Goal: Task Accomplishment & Management: Use online tool/utility

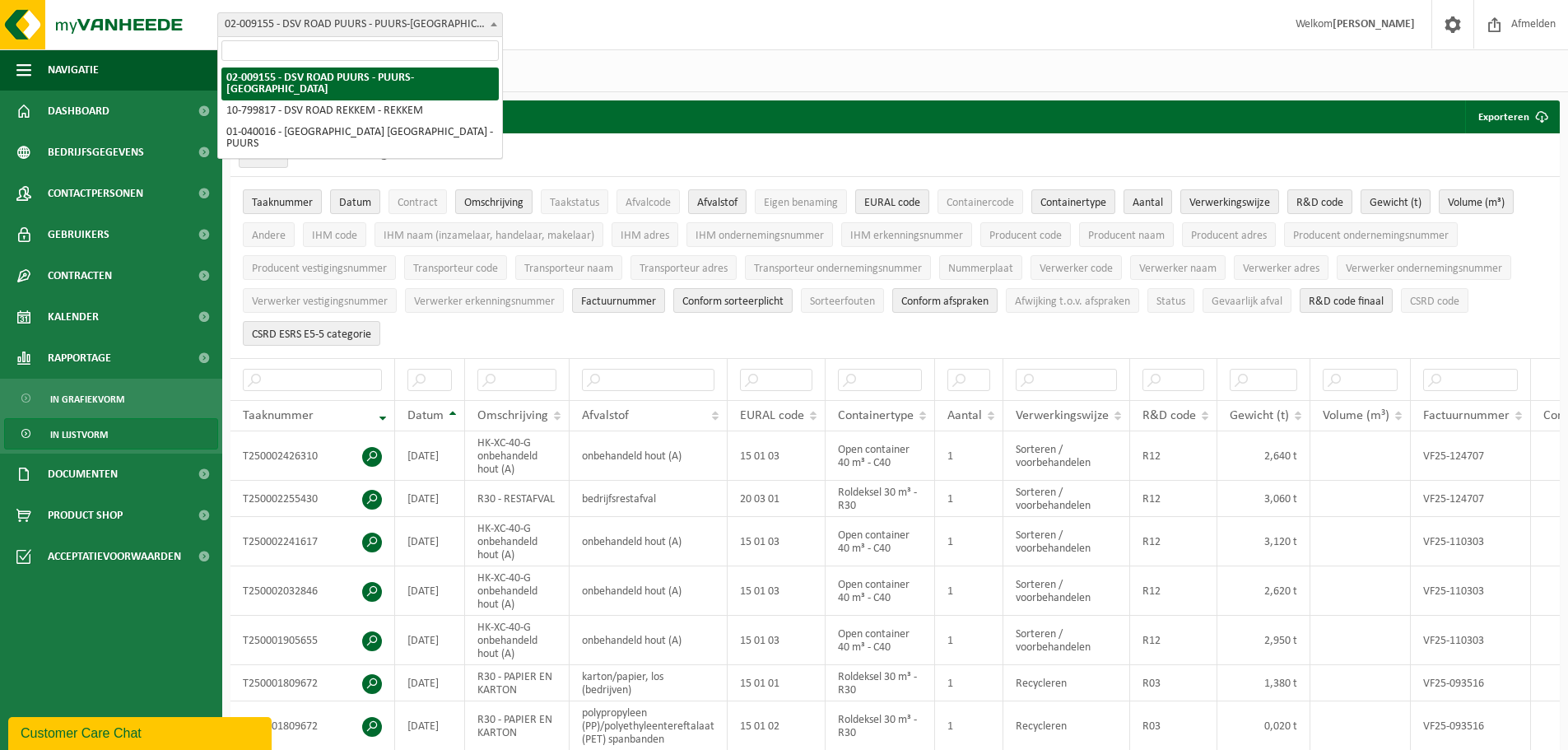
click at [497, 24] on b at bounding box center [494, 24] width 7 height 4
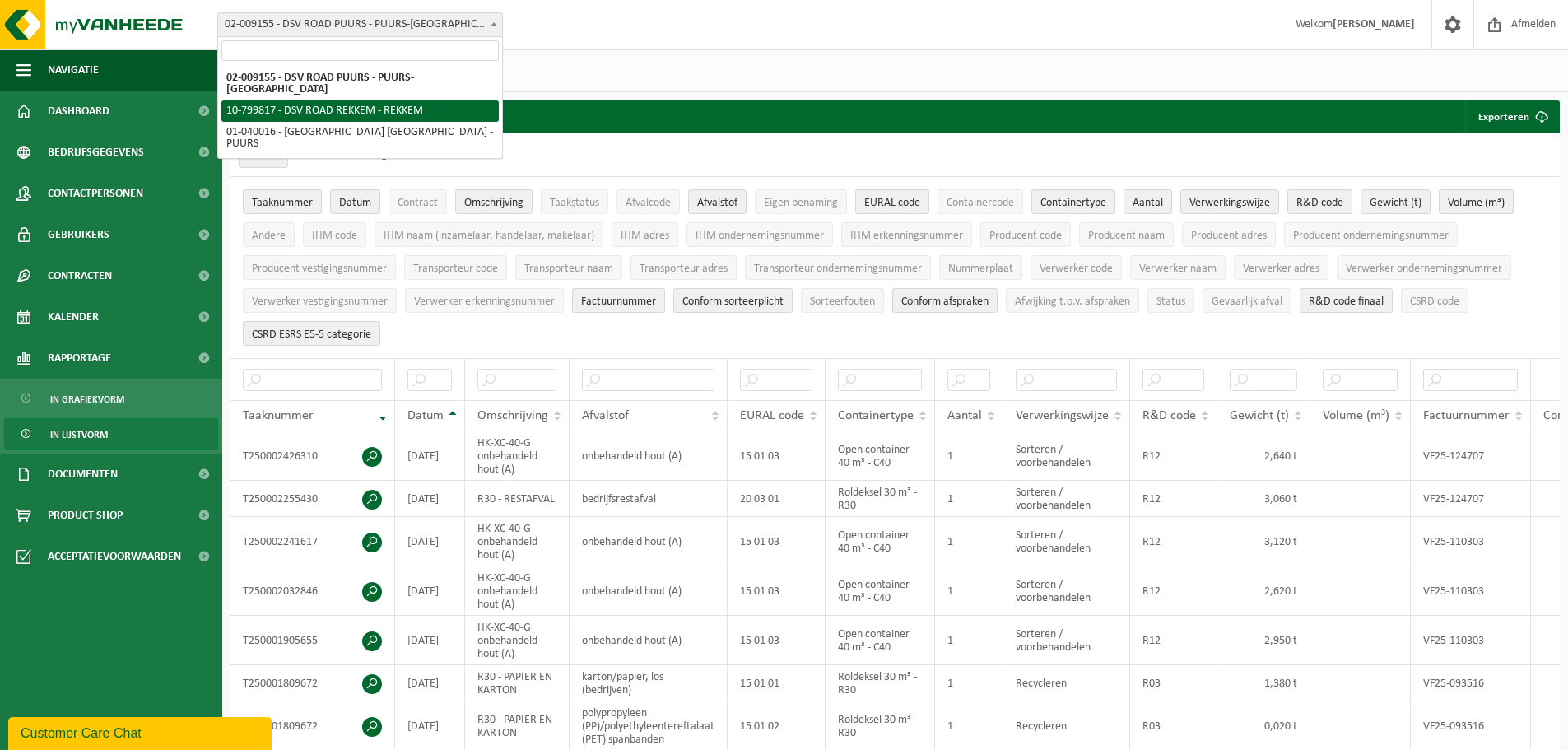
select select "33404"
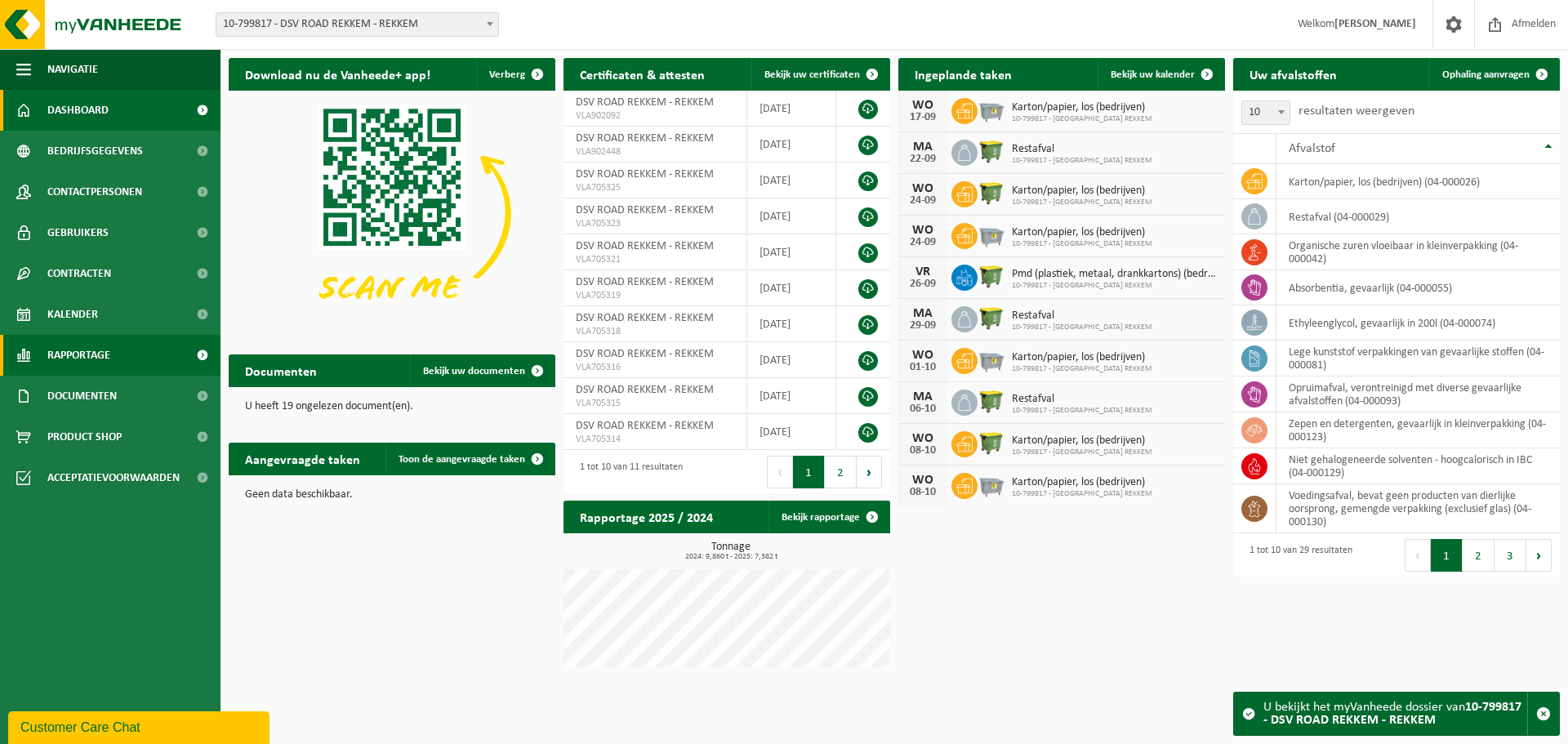
click at [199, 355] on span at bounding box center [202, 355] width 37 height 41
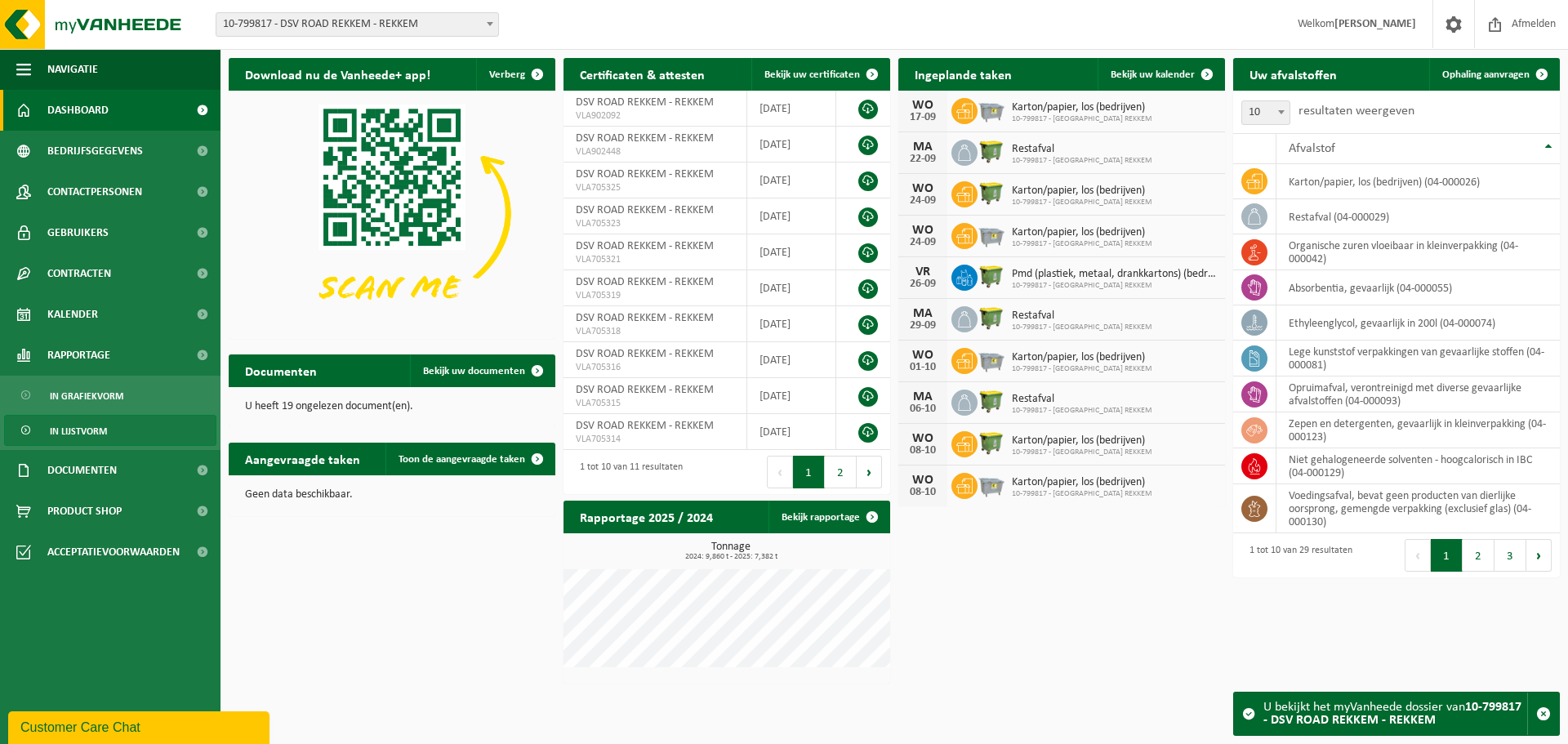
click at [128, 427] on link "In lijstvorm" at bounding box center [109, 431] width 212 height 31
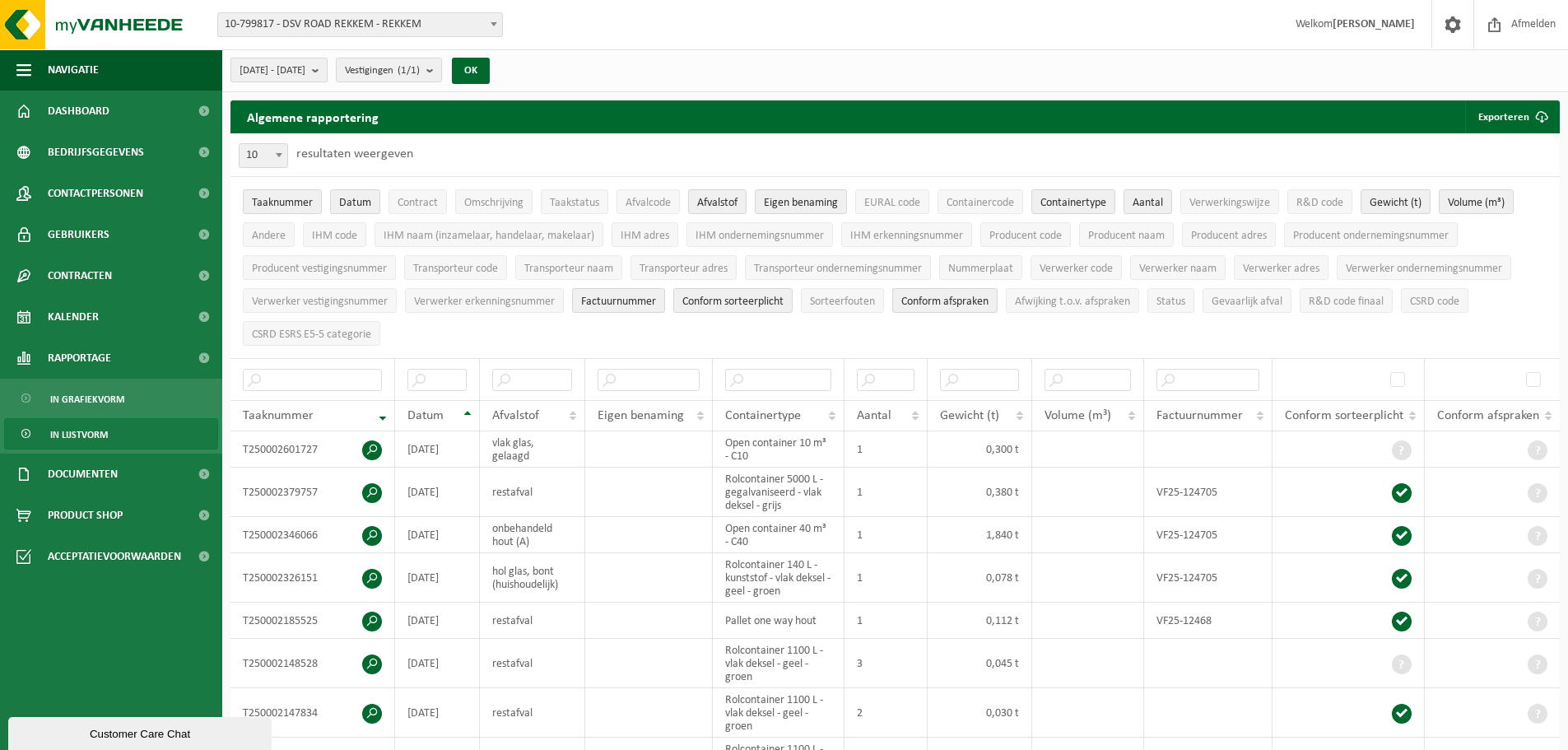
click at [327, 71] on b "submit" at bounding box center [319, 70] width 15 height 23
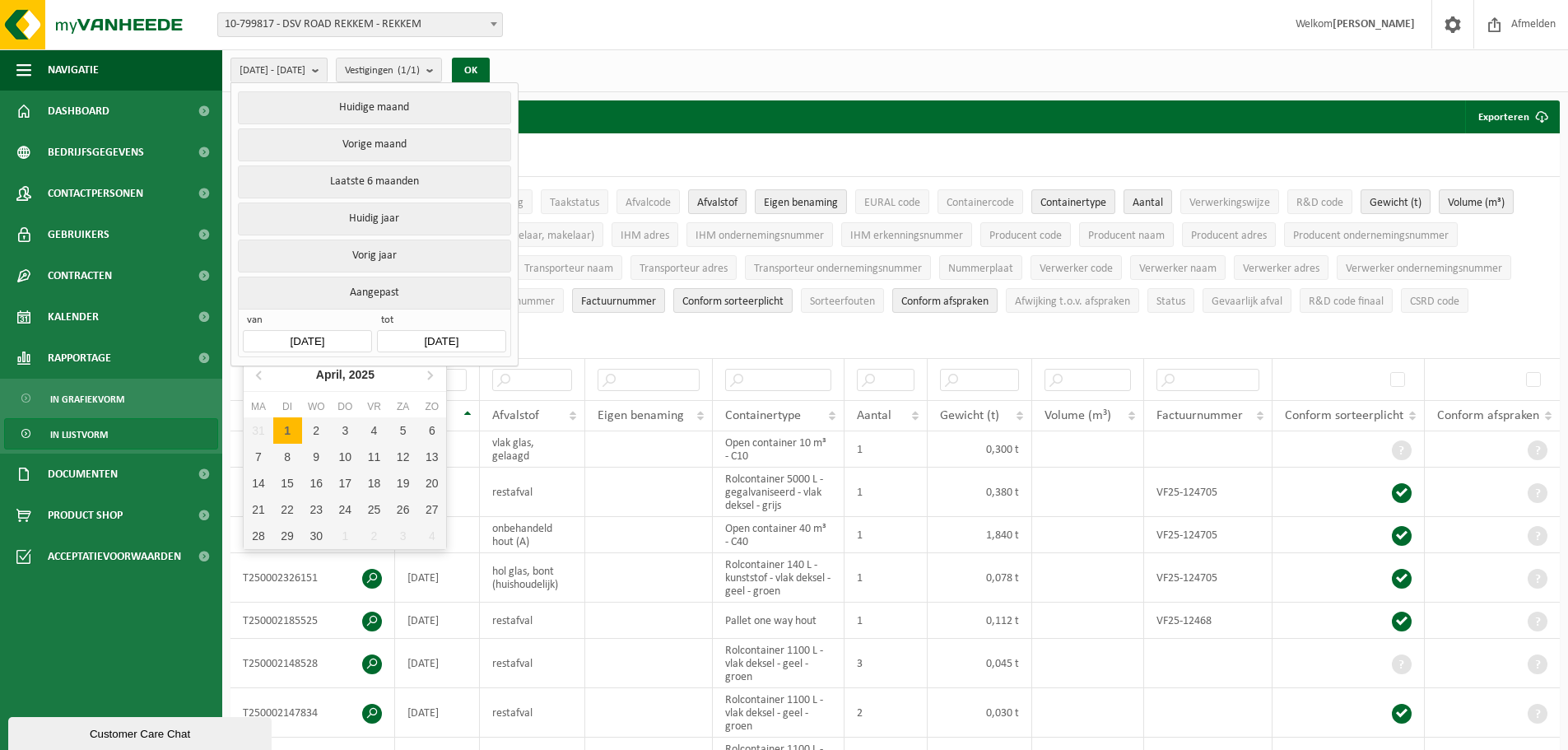
click at [338, 336] on input "2025-04-01" at bounding box center [307, 340] width 129 height 22
click at [262, 380] on icon at bounding box center [260, 374] width 26 height 26
click at [312, 436] on div "1" at bounding box center [317, 430] width 29 height 26
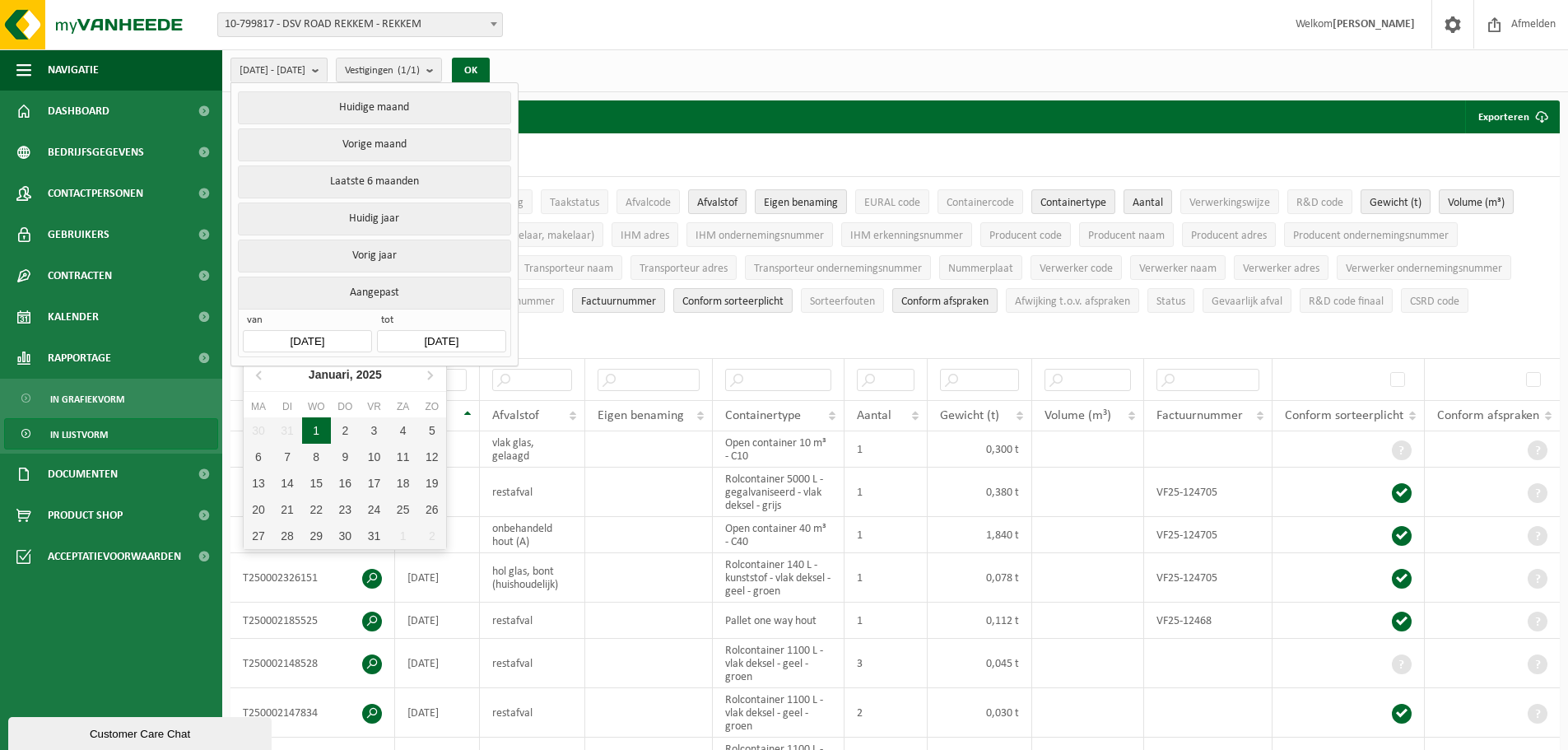
type input "2025-01-01"
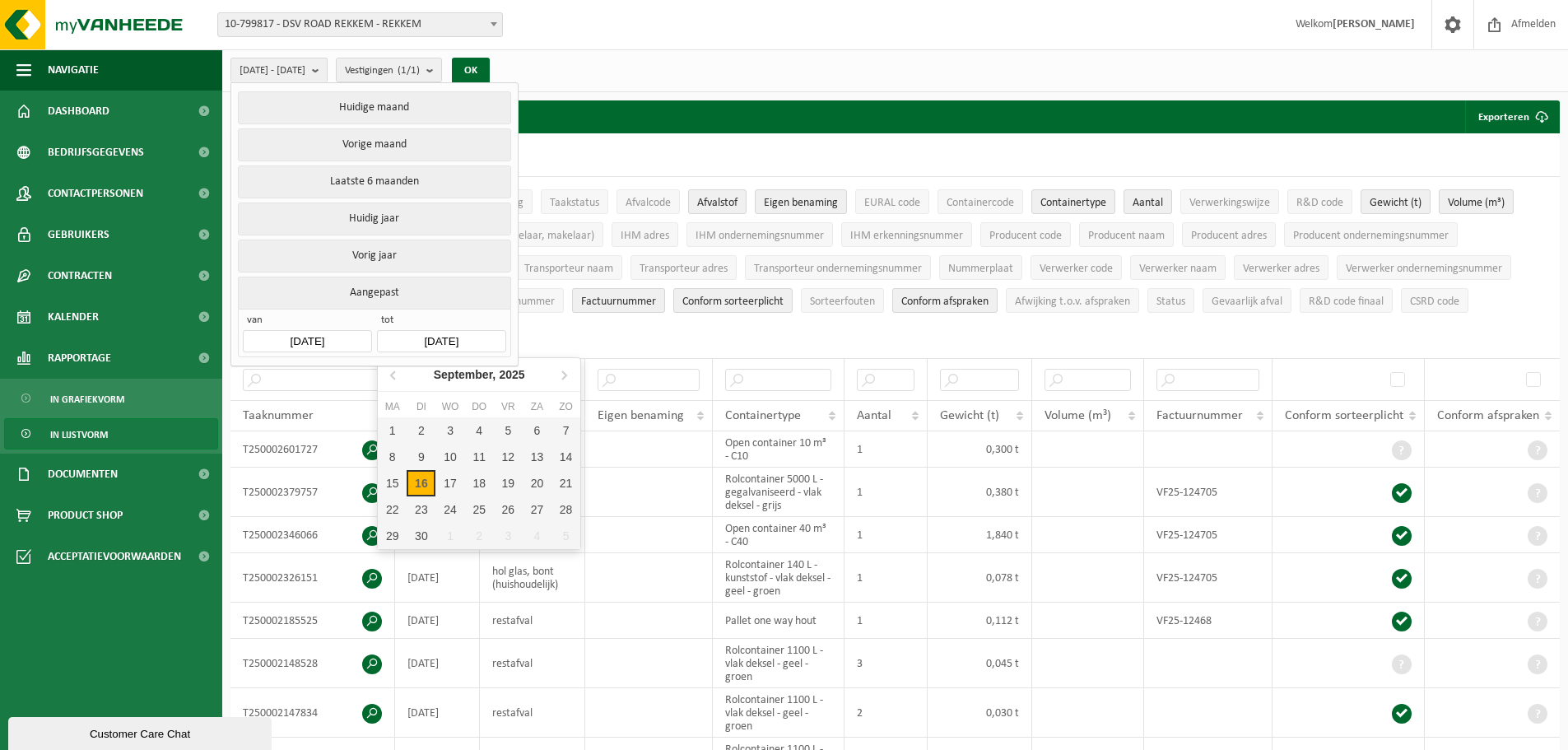
click at [471, 336] on input "2025-09-16" at bounding box center [441, 340] width 129 height 22
click at [397, 375] on icon at bounding box center [394, 374] width 26 height 26
click at [567, 534] on div "31" at bounding box center [566, 535] width 29 height 26
type input "2025-08-31"
type input "2025-01-01"
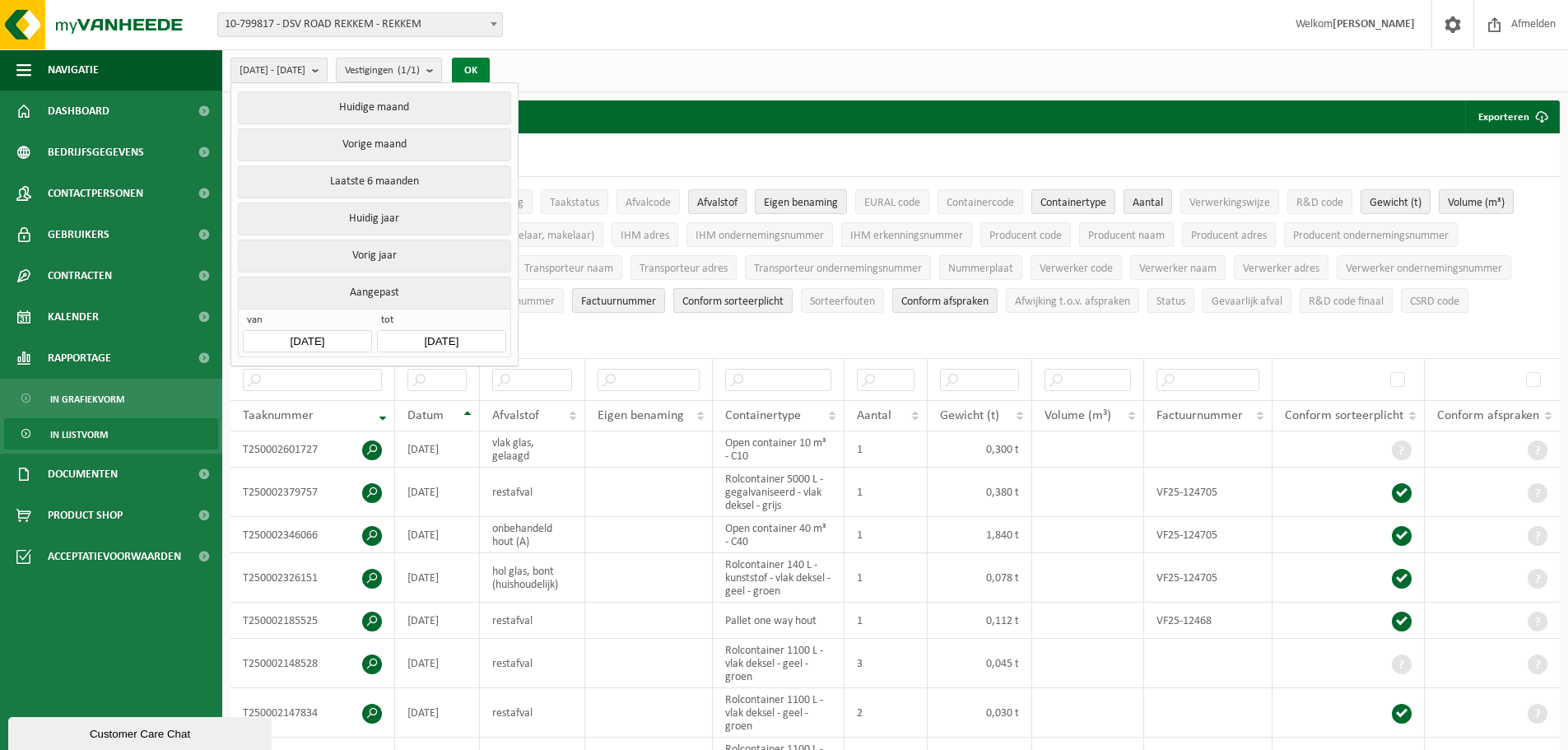
click at [490, 71] on button "OK" at bounding box center [470, 70] width 38 height 26
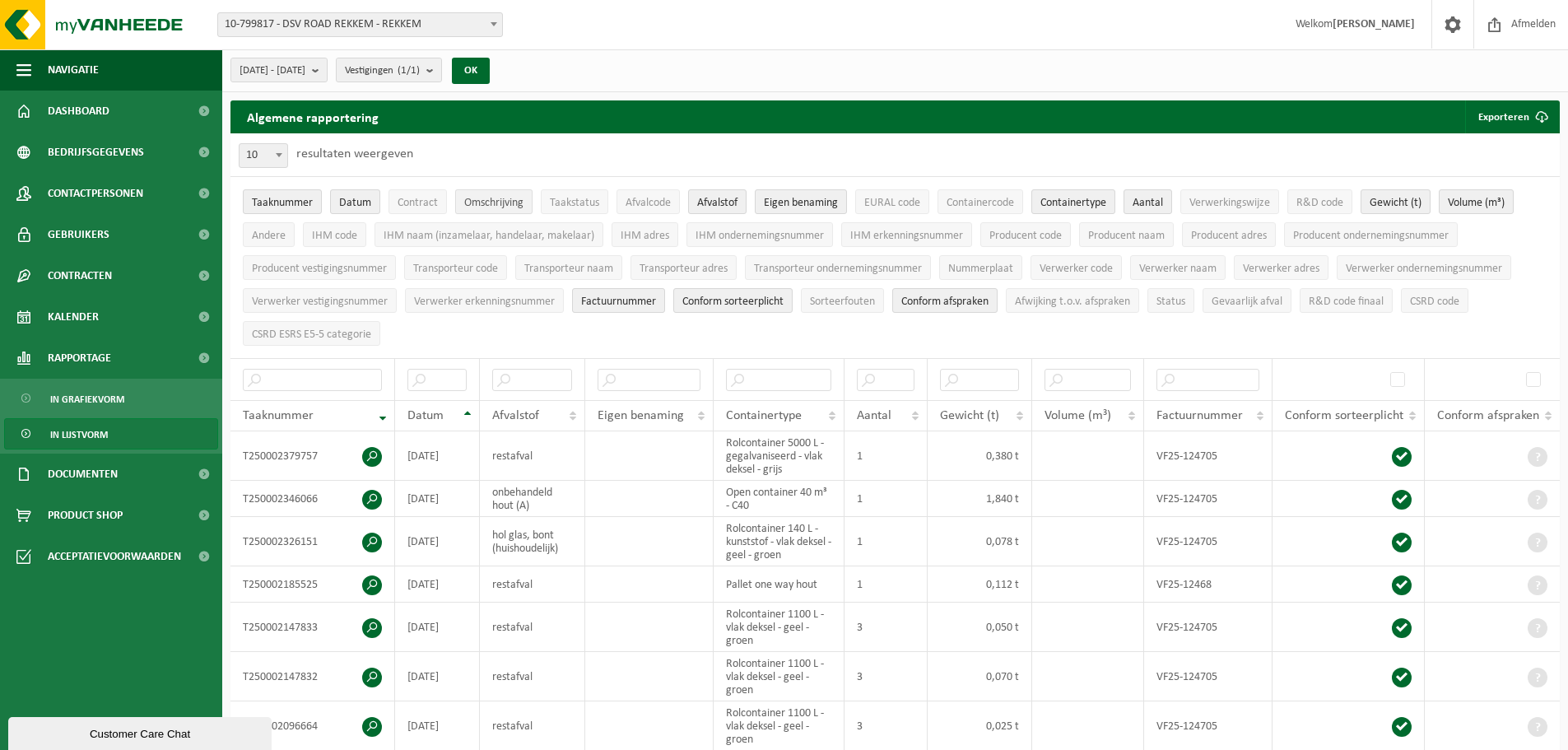
click at [497, 205] on span "Omschrijving" at bounding box center [494, 203] width 60 height 13
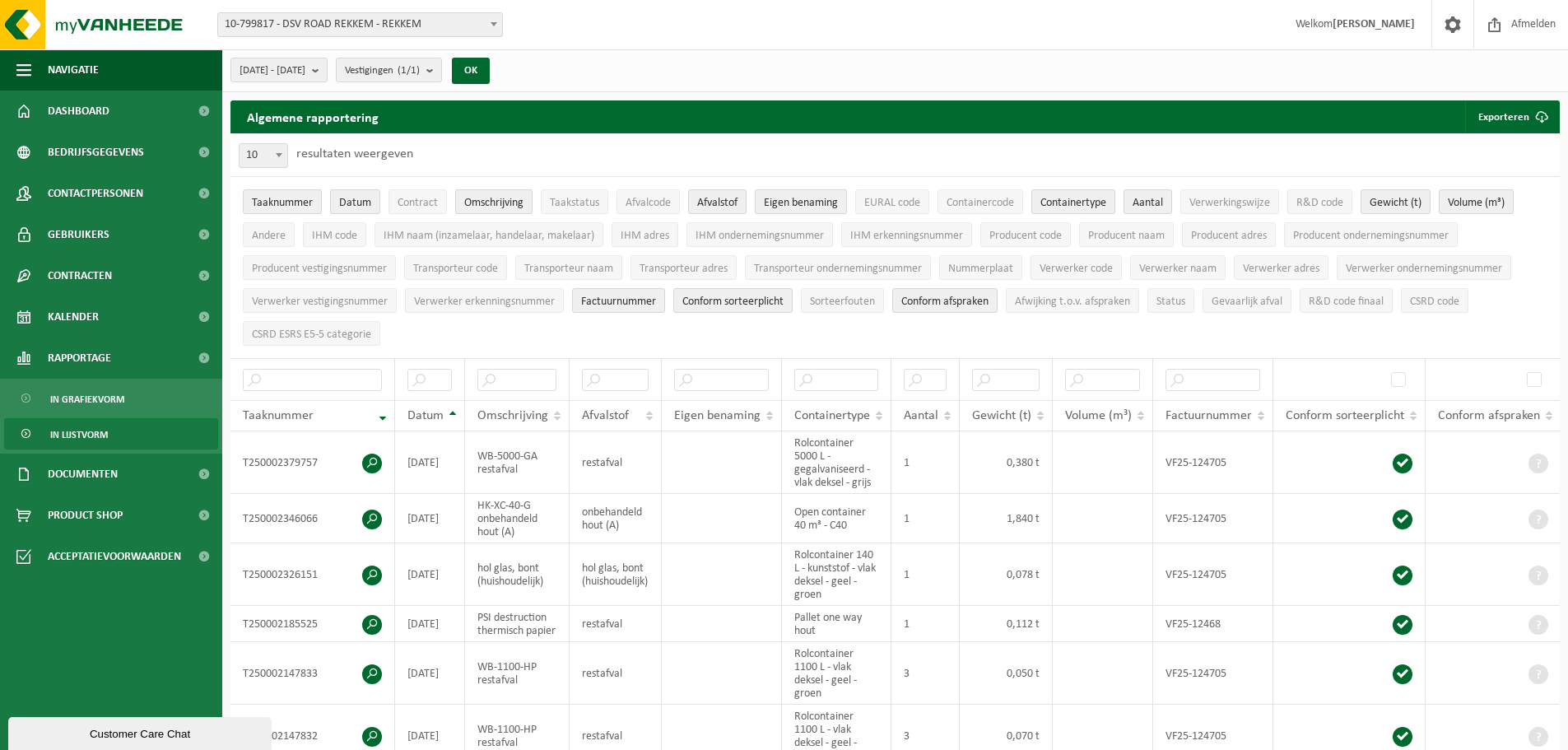
click at [802, 198] on span "Eigen benaming" at bounding box center [801, 203] width 74 height 13
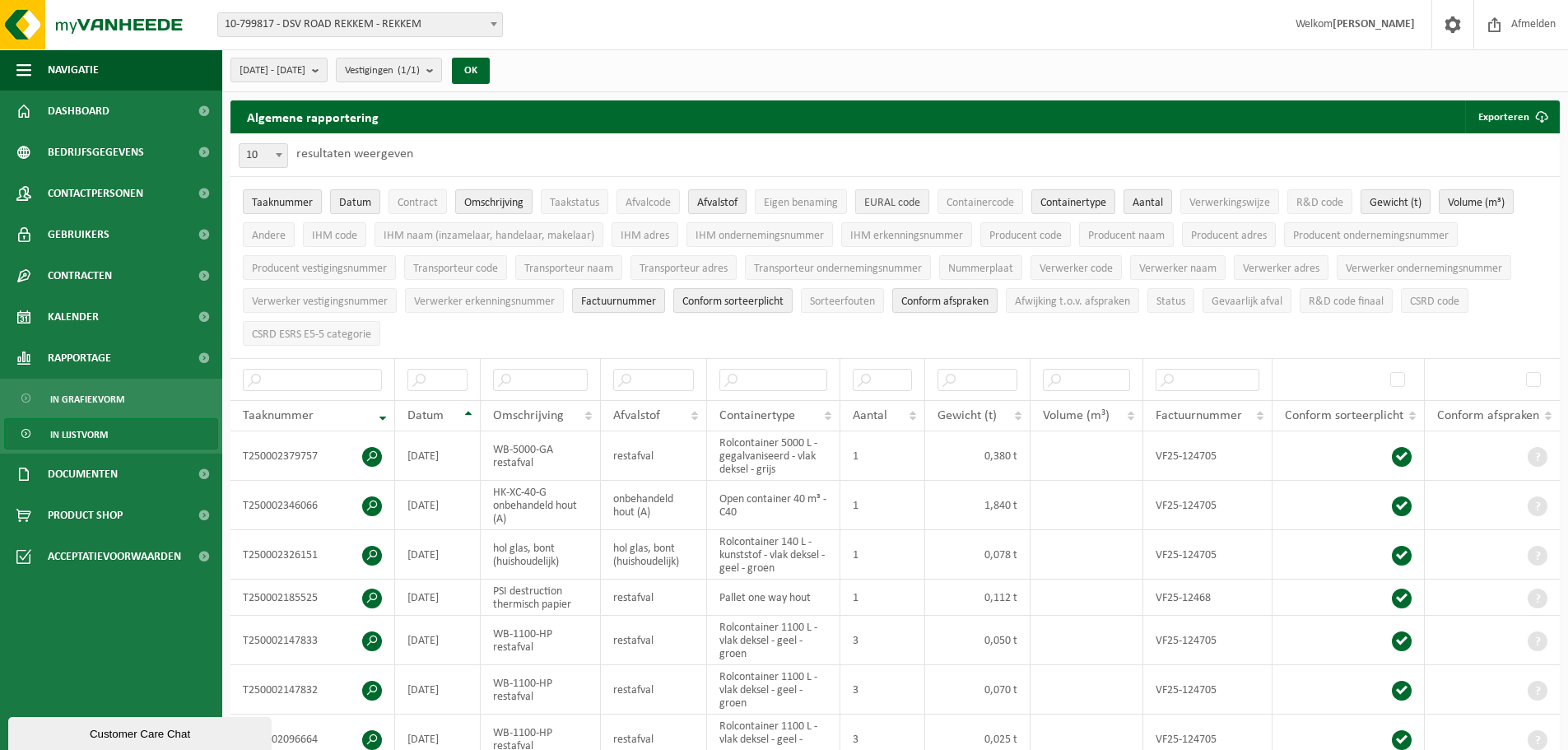
click at [897, 205] on span "EURAL code" at bounding box center [892, 203] width 56 height 13
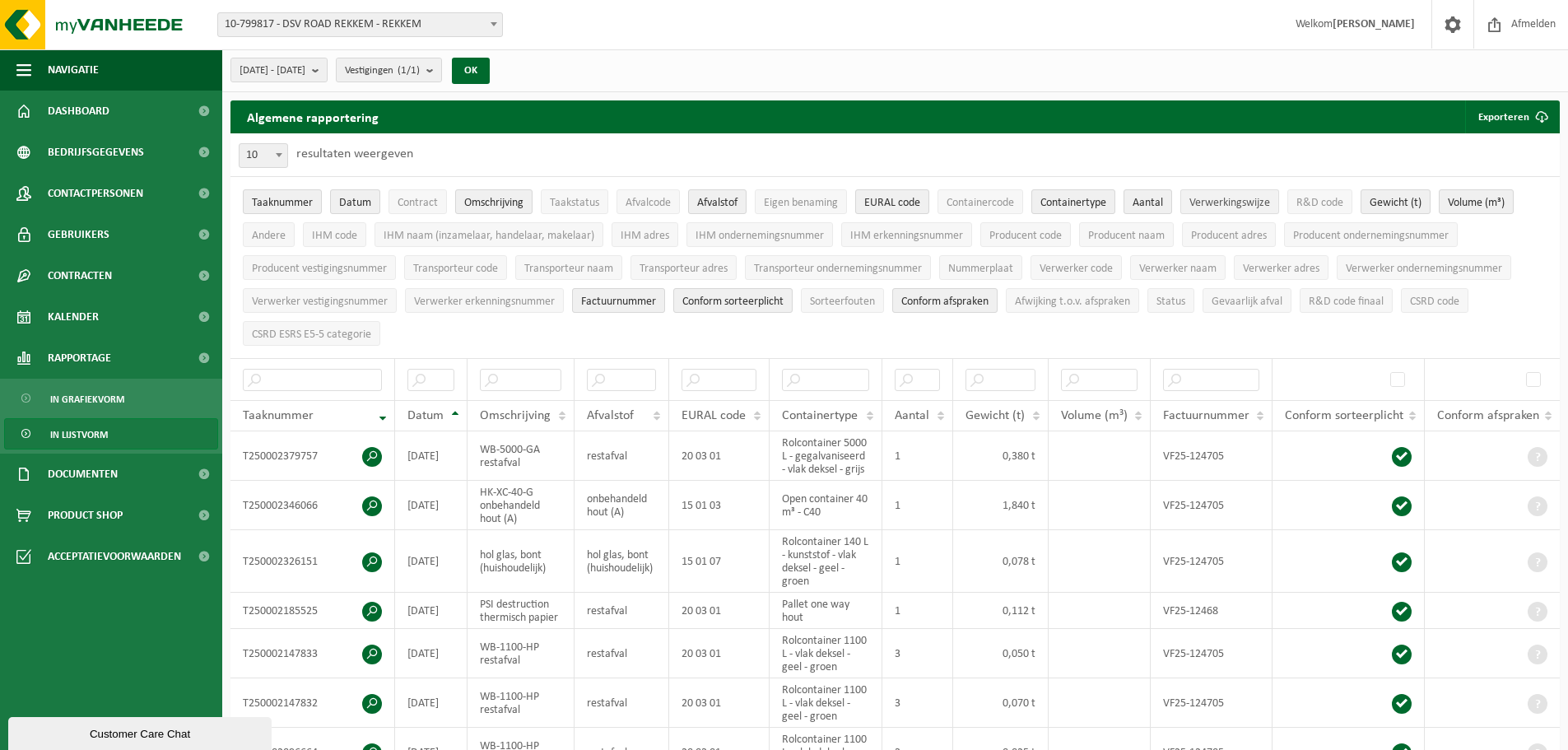
click at [1223, 197] on span "Verwerkingswijze" at bounding box center [1229, 203] width 81 height 13
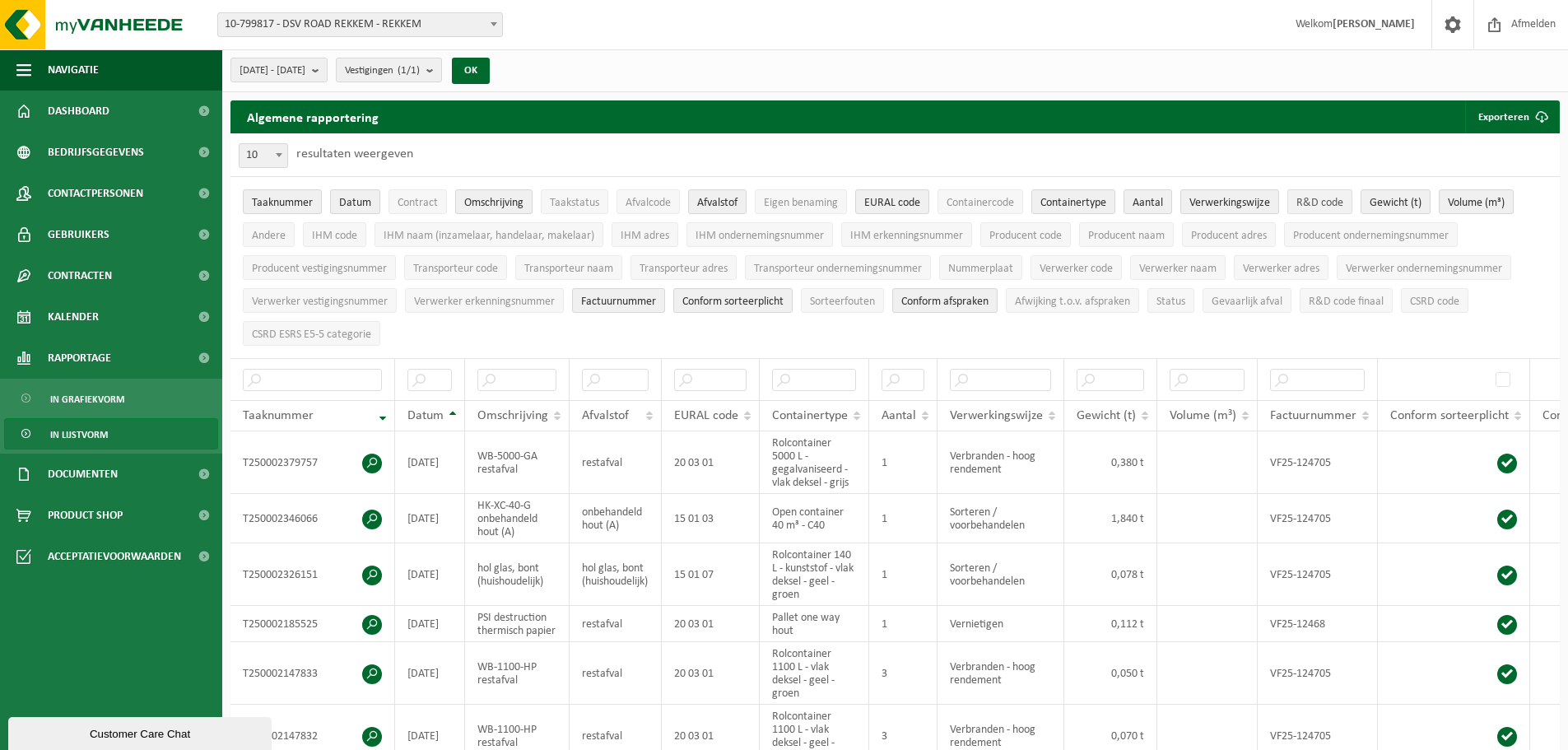
click at [1315, 197] on span "R&D code" at bounding box center [1320, 203] width 47 height 13
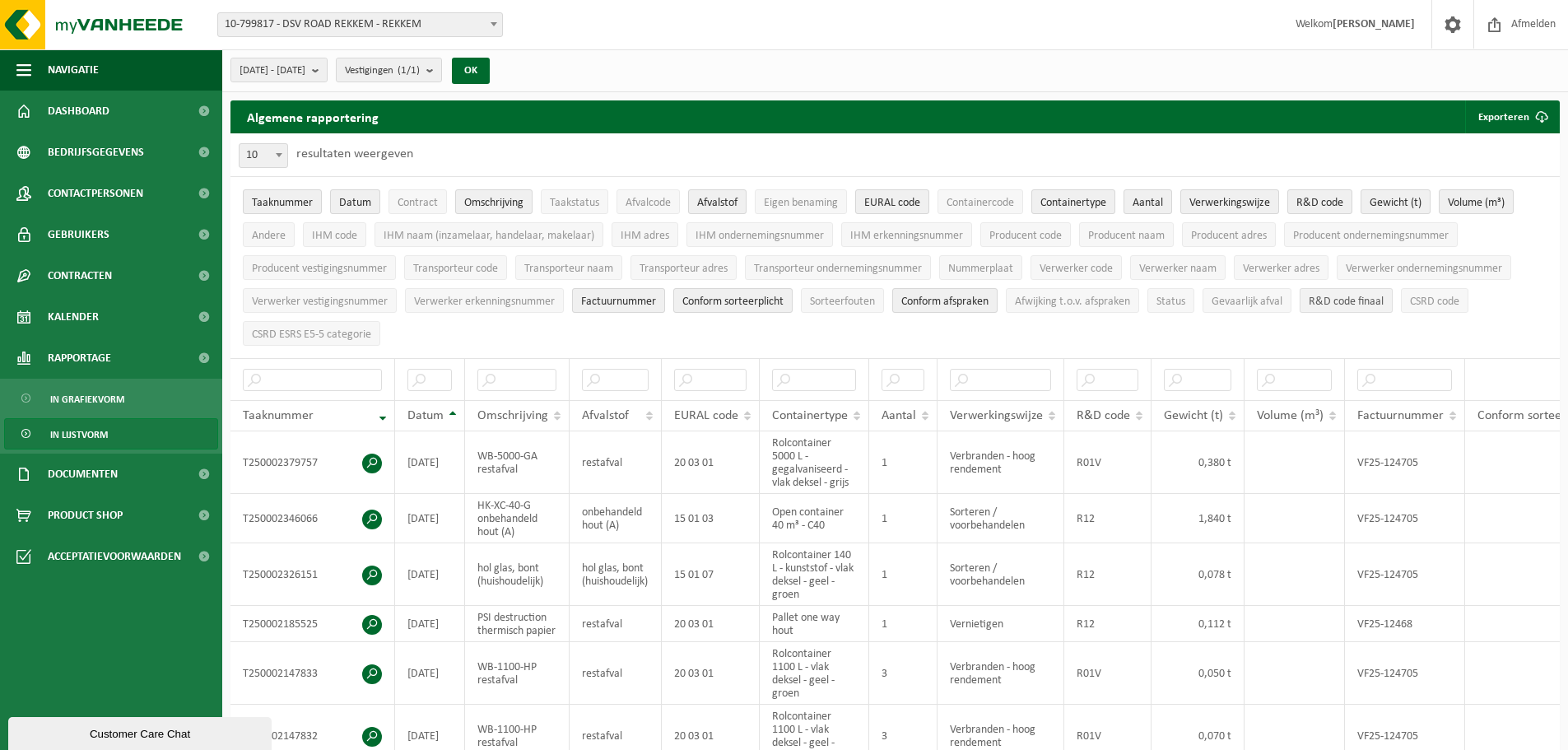
click at [1366, 301] on span "R&D code finaal" at bounding box center [1346, 301] width 75 height 13
click at [317, 329] on span "CSRD ESRS E5-5 categorie" at bounding box center [311, 335] width 119 height 13
click at [490, 66] on button "OK" at bounding box center [470, 70] width 38 height 26
click at [1510, 117] on button "Exporteren" at bounding box center [1511, 117] width 93 height 33
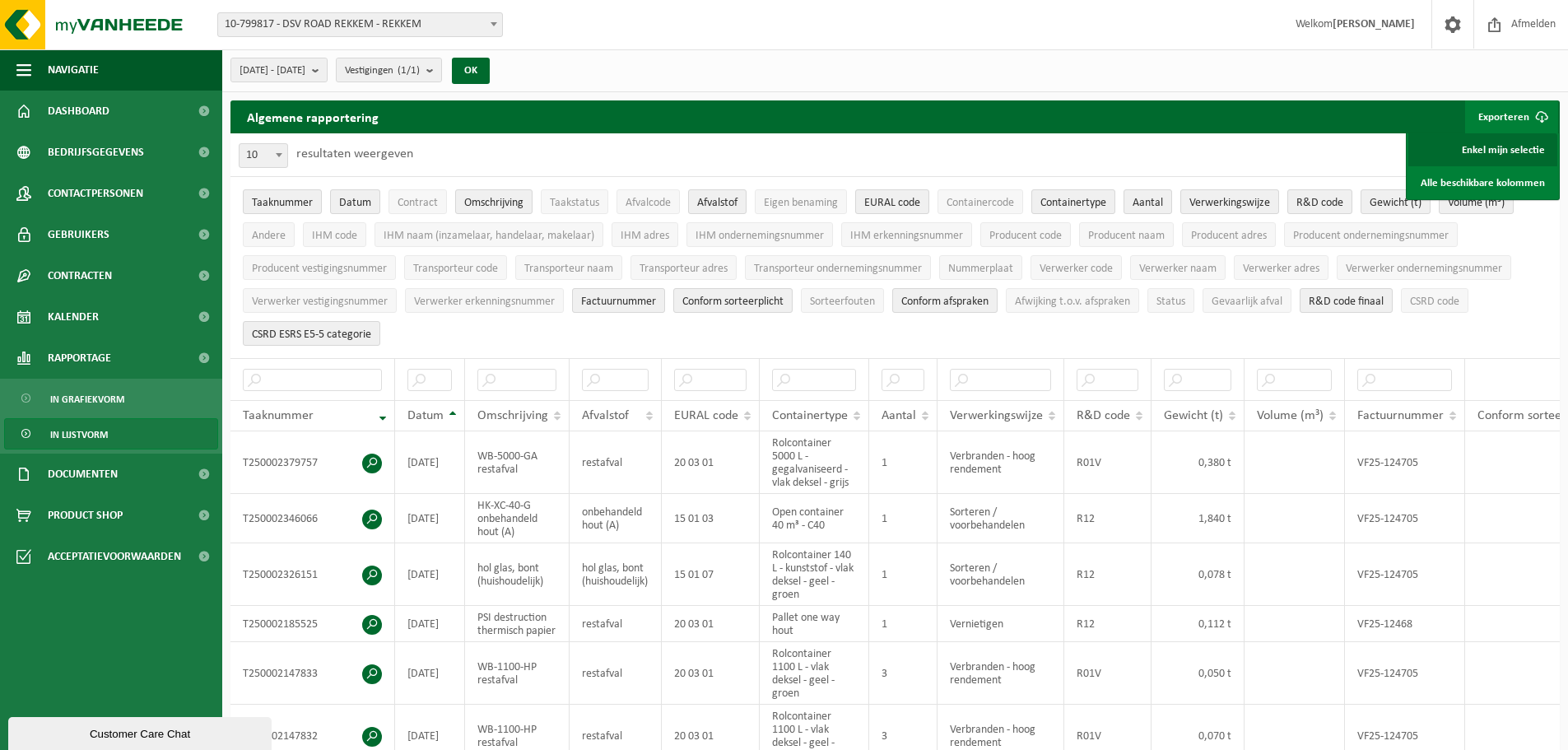
click at [1497, 150] on link "Enkel mijn selectie" at bounding box center [1483, 150] width 149 height 33
click at [1477, 178] on link "Alle beschikbare kolommen" at bounding box center [1483, 182] width 149 height 33
click at [979, 65] on div "2025-01-01 - 2025-08-31 Huidige maand Vorige maand Laatste 6 maanden Huidig jaa…" at bounding box center [895, 71] width 1346 height 43
